Goal: Task Accomplishment & Management: Use online tool/utility

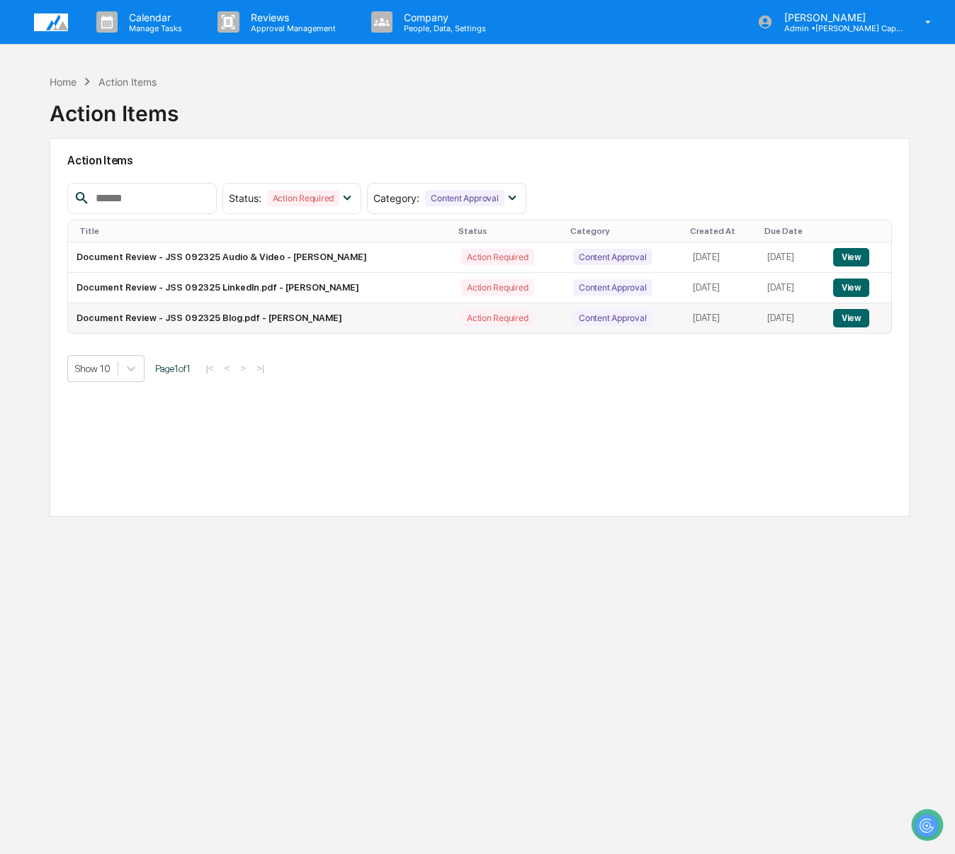
click at [844, 312] on button "View" at bounding box center [851, 318] width 36 height 18
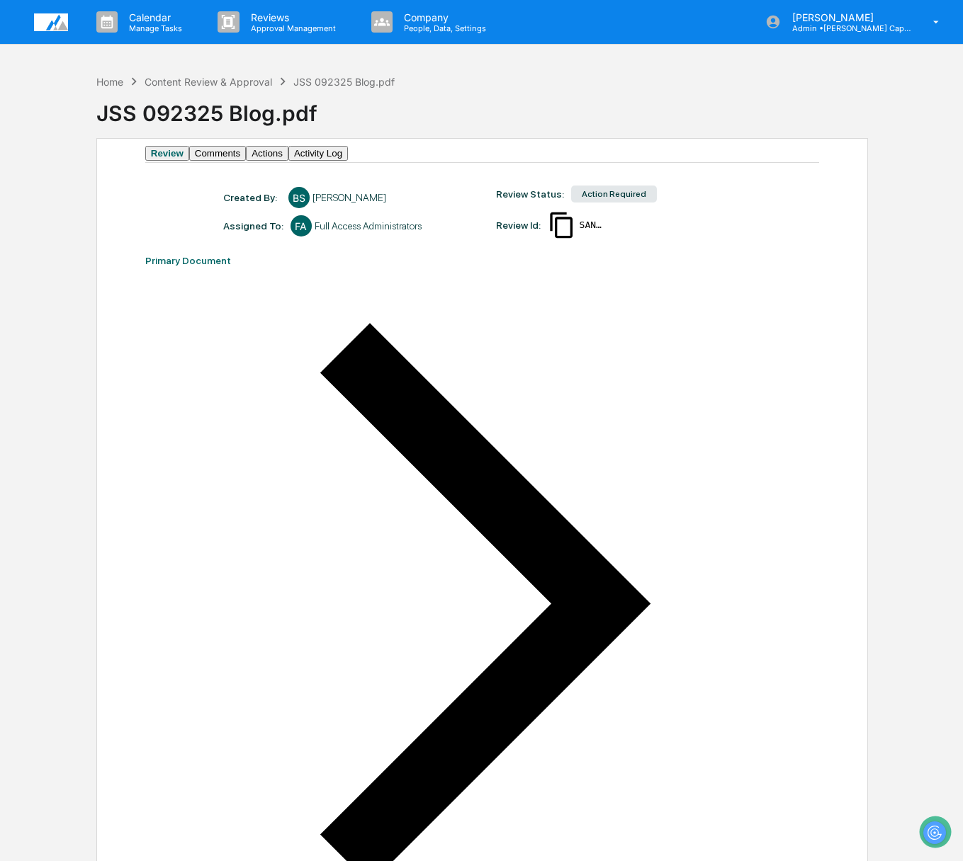
click at [246, 161] on button "Comments" at bounding box center [217, 153] width 57 height 15
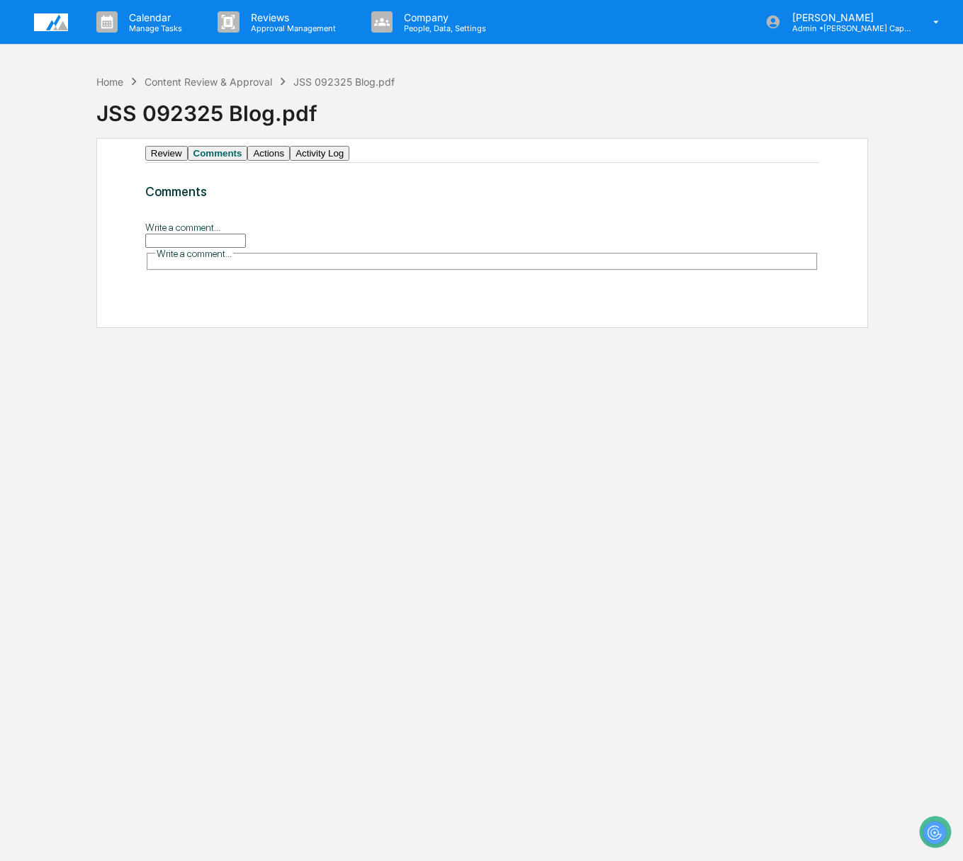
click at [246, 248] on input "Write a comment..." at bounding box center [195, 241] width 101 height 14
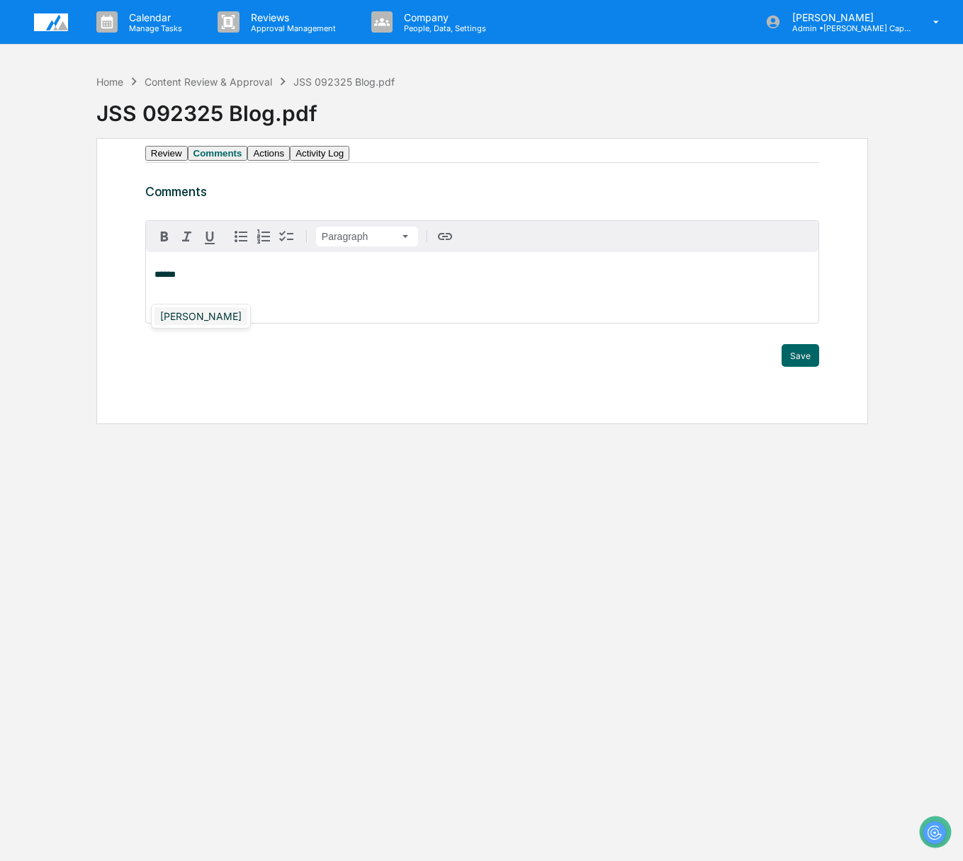
click at [207, 313] on div "[PERSON_NAME]" at bounding box center [200, 316] width 93 height 18
click at [792, 367] on button "Save" at bounding box center [800, 355] width 38 height 23
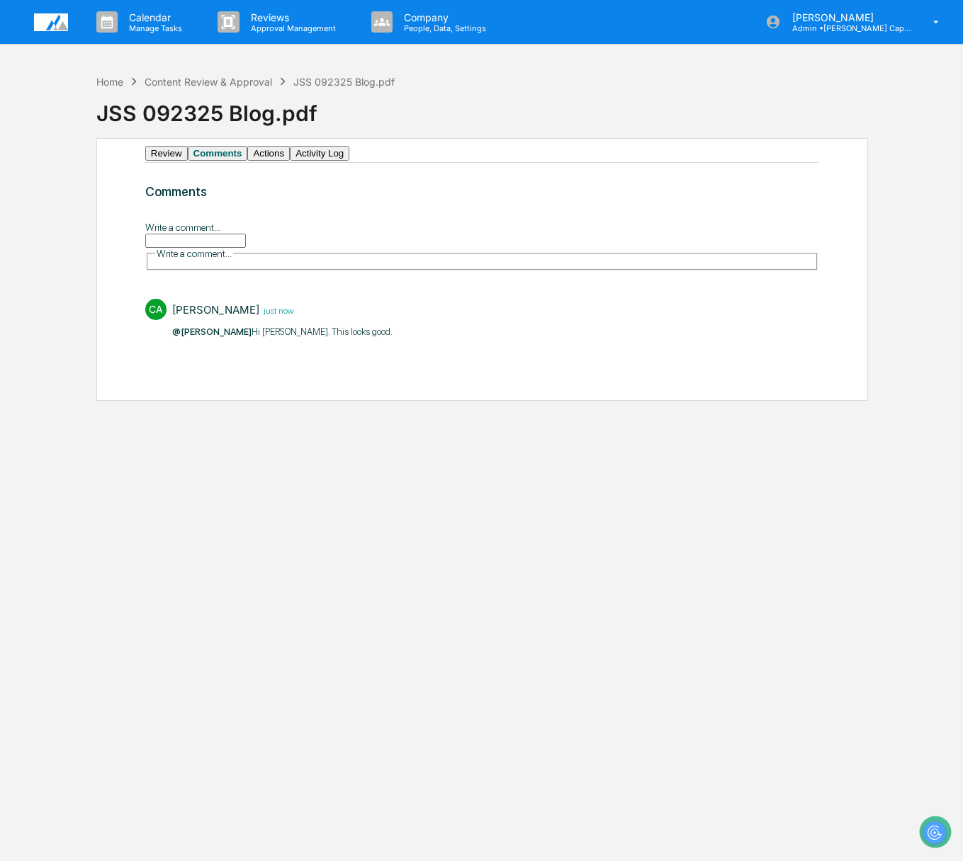
click at [157, 88] on div "Home Content Review & Approval JSS 092325 Blog.pdf" at bounding box center [245, 82] width 299 height 16
click at [181, 81] on div "Content Review & Approval" at bounding box center [209, 82] width 128 height 12
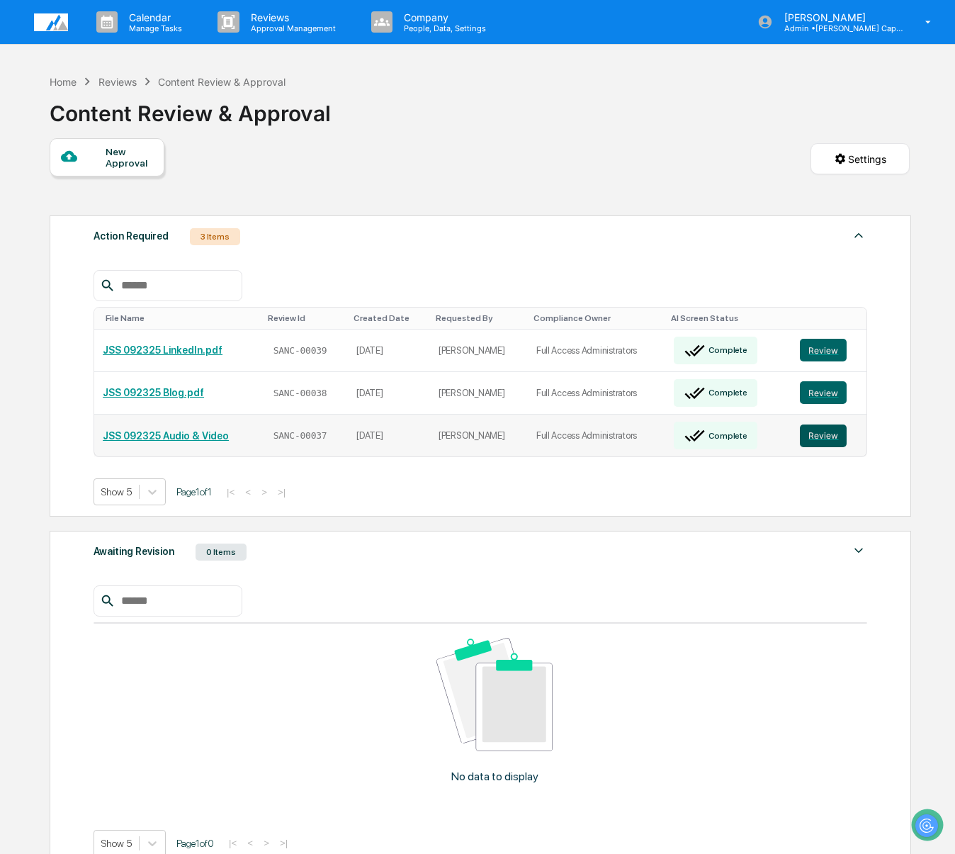
click at [832, 424] on button "Review" at bounding box center [823, 435] width 47 height 23
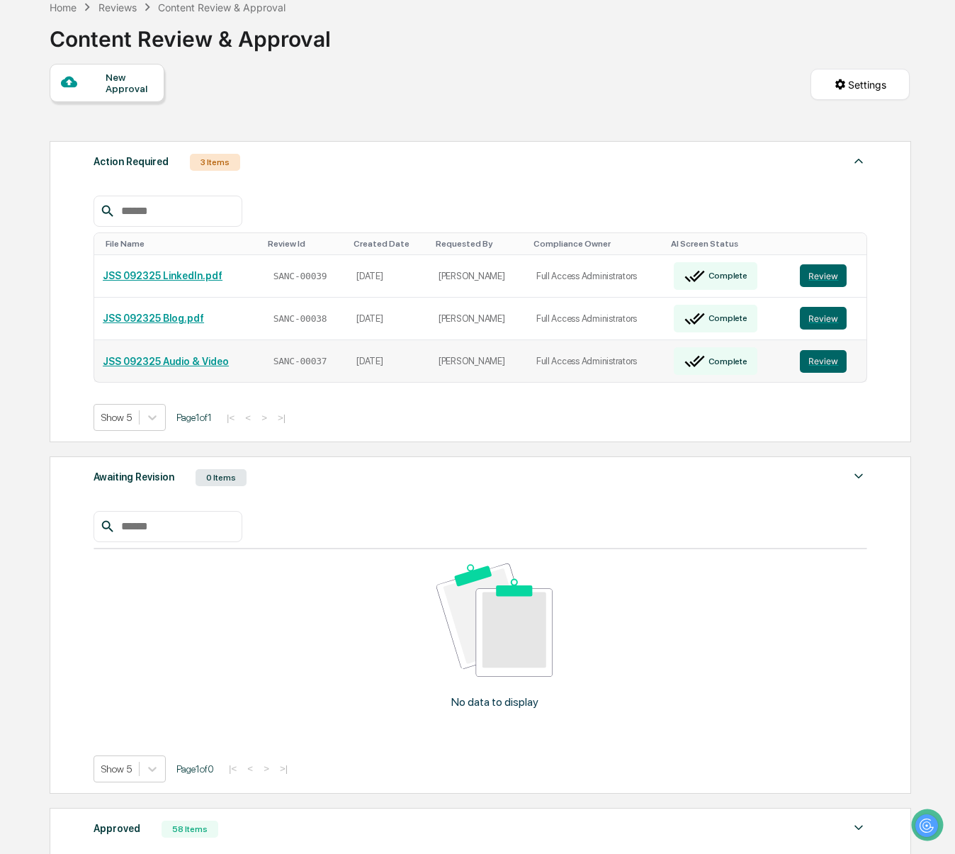
scroll to position [75, 0]
click at [120, 818] on div "Approved" at bounding box center [117, 827] width 47 height 18
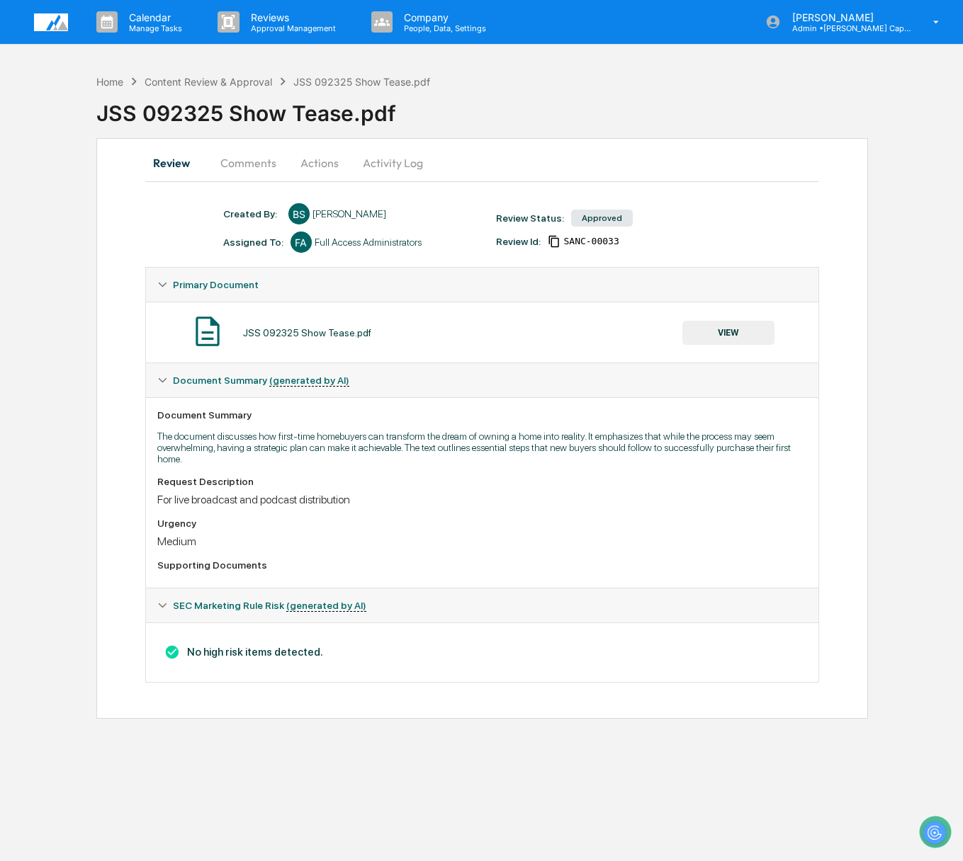
click at [328, 152] on button "Actions" at bounding box center [320, 163] width 64 height 34
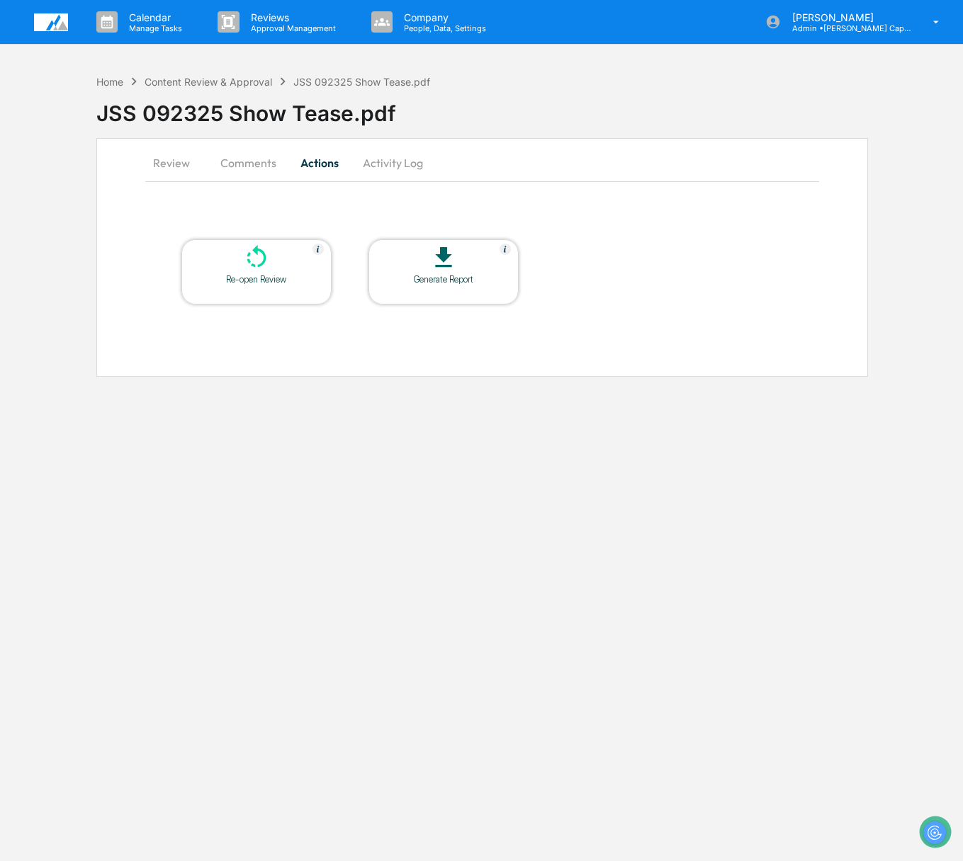
click at [238, 157] on button "Comments" at bounding box center [248, 163] width 79 height 34
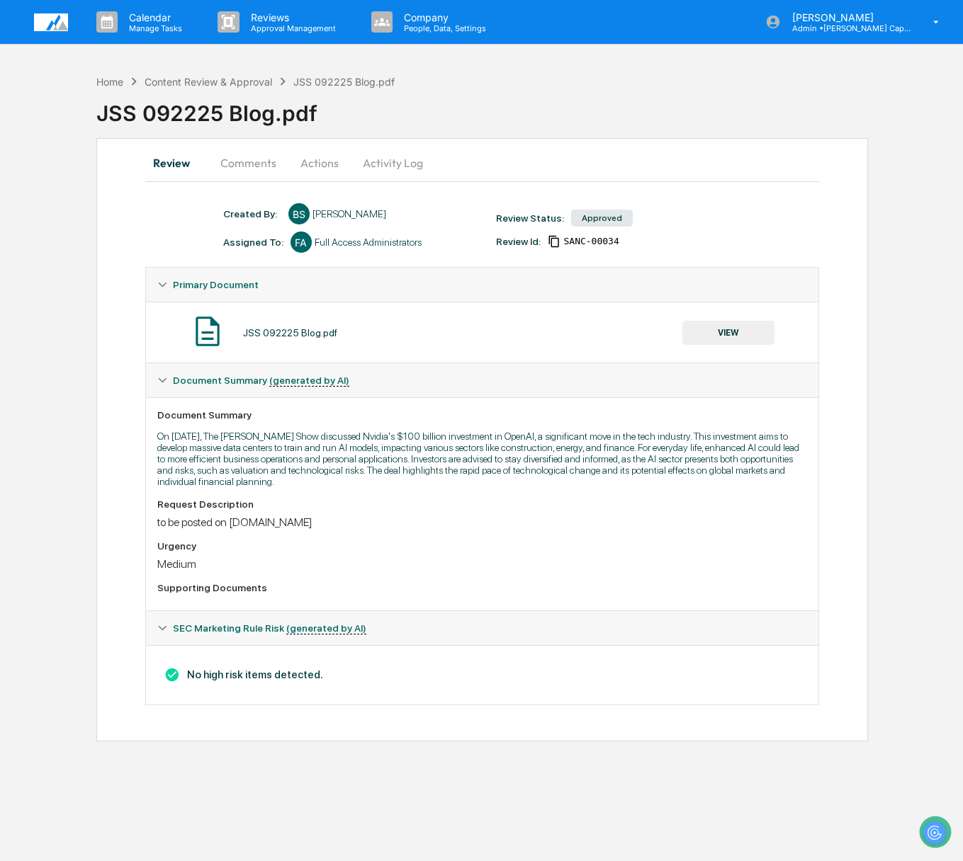
click at [257, 149] on button "Comments" at bounding box center [248, 163] width 79 height 34
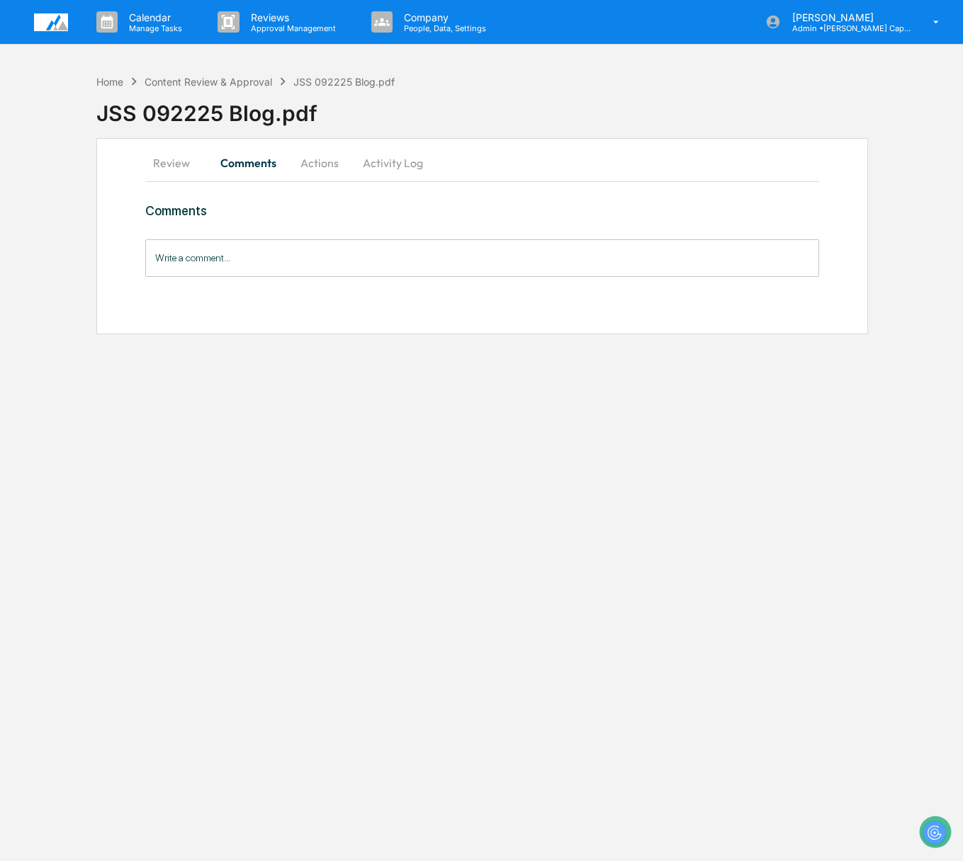
click at [317, 159] on button "Actions" at bounding box center [320, 163] width 64 height 34
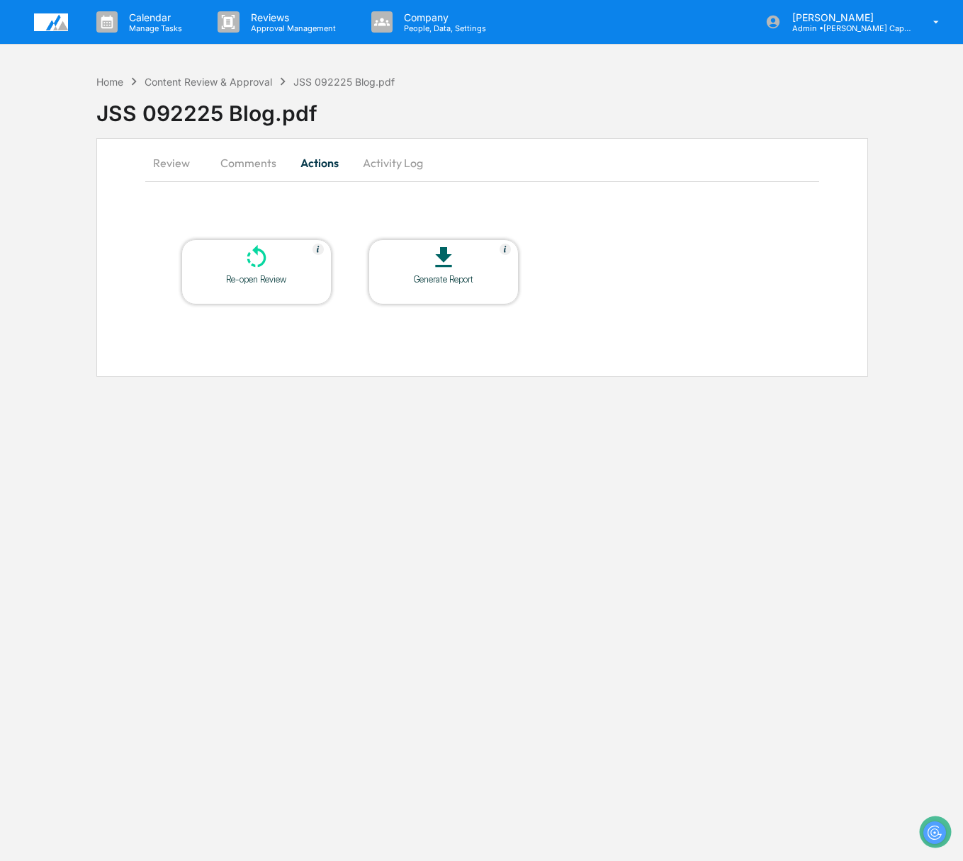
click at [242, 154] on button "Comments" at bounding box center [248, 163] width 79 height 34
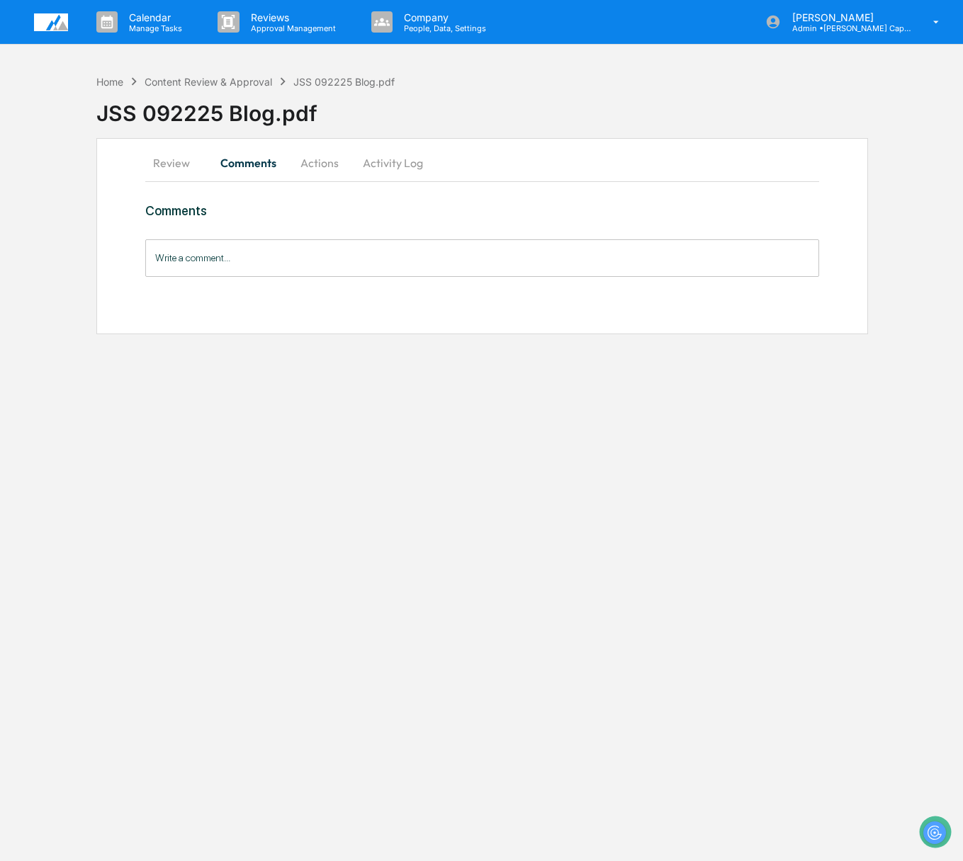
click at [392, 154] on button "Activity Log" at bounding box center [392, 163] width 83 height 34
